Goal: Task Accomplishment & Management: Use online tool/utility

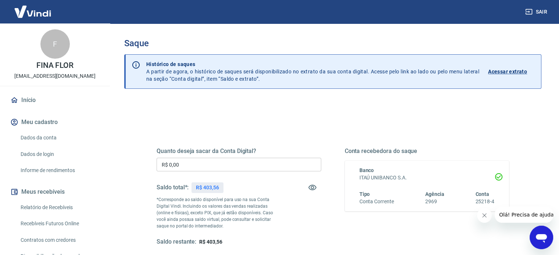
drag, startPoint x: 173, startPoint y: 164, endPoint x: 156, endPoint y: 164, distance: 16.2
click at [156, 164] on input "R$ 0,00" at bounding box center [238, 165] width 165 height 14
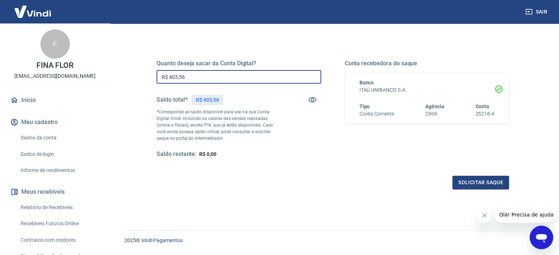
scroll to position [88, 0]
type input "R$ 403,56"
click at [485, 180] on button "Solicitar saque" at bounding box center [480, 183] width 57 height 14
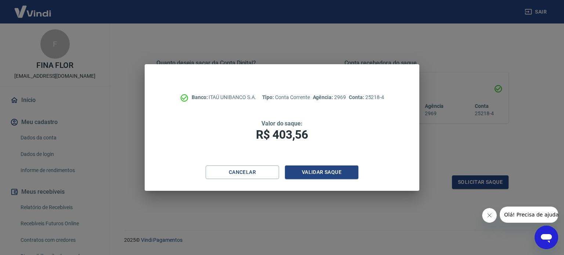
click at [487, 215] on icon "Fechar mensagem da empresa" at bounding box center [489, 216] width 6 height 6
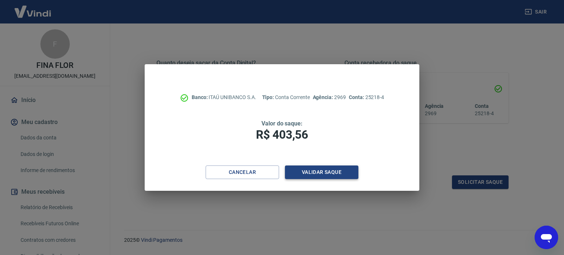
click at [318, 174] on button "Validar saque" at bounding box center [321, 173] width 73 height 14
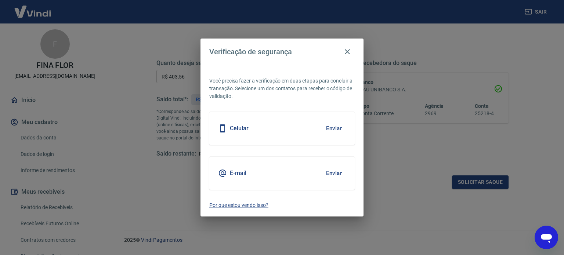
click at [335, 127] on button "Enviar" at bounding box center [334, 128] width 24 height 15
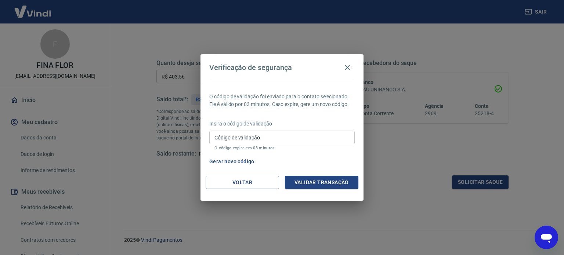
click at [227, 141] on input "Código de validação" at bounding box center [281, 138] width 145 height 14
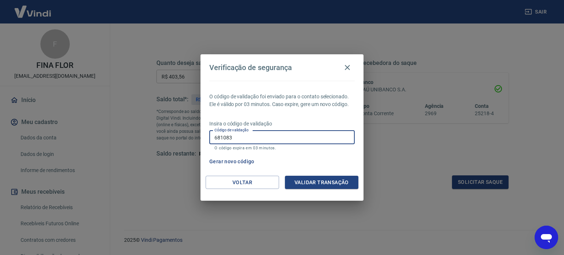
type input "681083"
click at [328, 182] on button "Validar transação" at bounding box center [321, 183] width 73 height 14
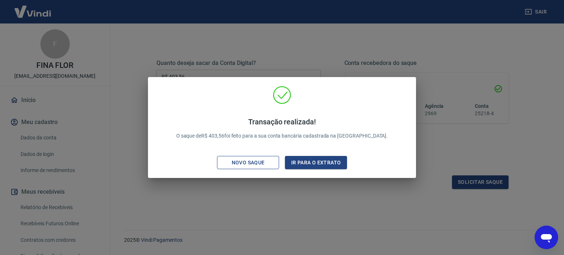
click at [257, 160] on div "Novo saque" at bounding box center [248, 162] width 51 height 9
